Goal: Obtain resource: Download file/media

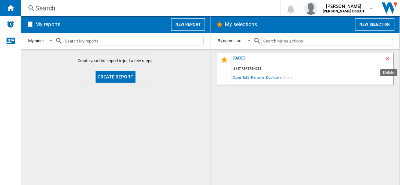
click at [387, 57] on ng-md-icon "Delete" at bounding box center [389, 60] width 8 height 8
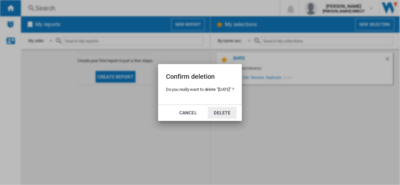
click at [217, 113] on button "Delete" at bounding box center [222, 113] width 29 height 12
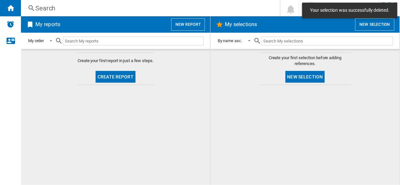
click at [298, 76] on button "New selection" at bounding box center [306, 77] width 40 height 12
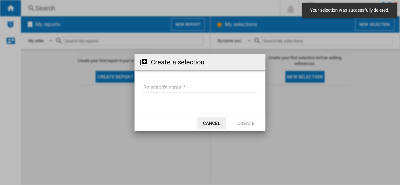
click at [147, 86] on input "Selection's name'" at bounding box center [200, 88] width 114 height 10
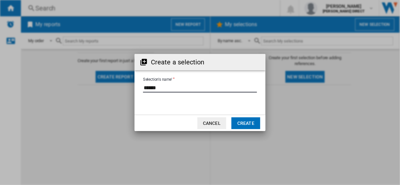
type input "******"
click at [237, 109] on div "Create a selection Selection's name' Cancel Create" at bounding box center [200, 92] width 131 height 77
click at [238, 128] on button "Create" at bounding box center [246, 124] width 29 height 12
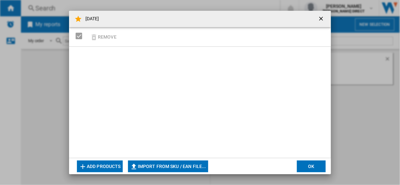
click at [197, 161] on button "Import from SKU / EAN file..." at bounding box center [168, 167] width 80 height 12
type input "**********"
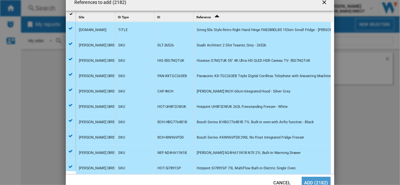
click at [310, 179] on button "Add (2182)" at bounding box center [316, 183] width 29 height 12
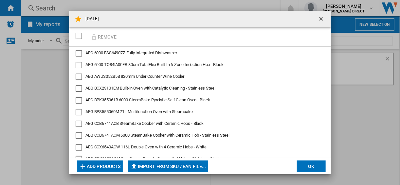
drag, startPoint x: 312, startPoint y: 162, endPoint x: 303, endPoint y: 164, distance: 8.7
click at [311, 162] on button "OK" at bounding box center [311, 167] width 29 height 12
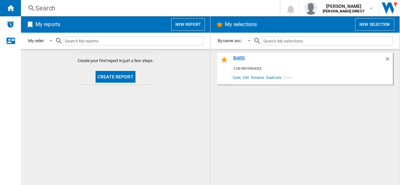
click at [243, 57] on div "[DATE]" at bounding box center [308, 60] width 153 height 9
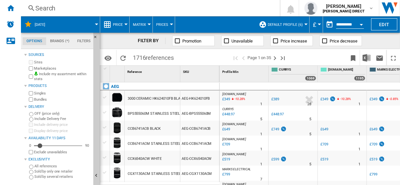
click at [33, 101] on div "Bundles" at bounding box center [59, 100] width 63 height 6
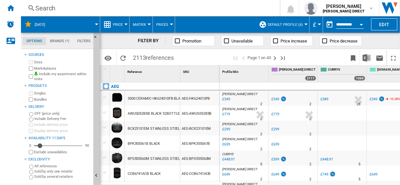
click at [284, 28] on button "Default profile (6)" at bounding box center [287, 24] width 38 height 16
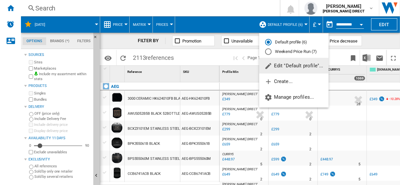
click at [268, 51] on div "Weekend Price Run (7)" at bounding box center [268, 51] width 7 height 7
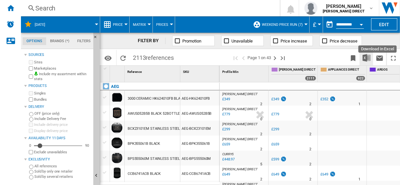
click at [369, 54] on button "Download in Excel" at bounding box center [366, 57] width 13 height 15
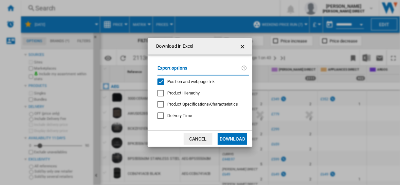
click at [159, 82] on div "Position and webpage link" at bounding box center [161, 82] width 7 height 7
click at [241, 142] on button "Download" at bounding box center [232, 139] width 29 height 12
